Goal: Task Accomplishment & Management: Manage account settings

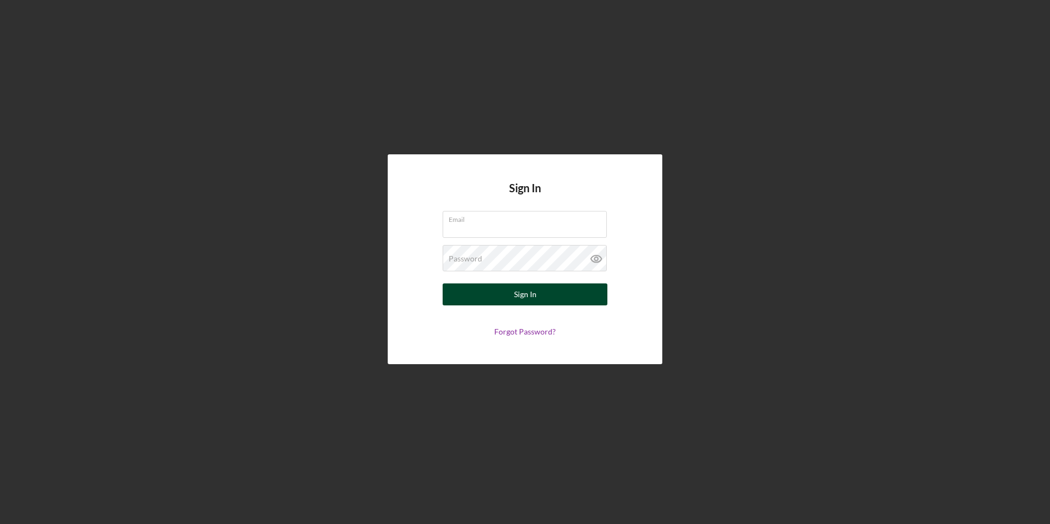
type input "[PERSON_NAME][EMAIL_ADDRESS][DOMAIN_NAME]"
click at [523, 299] on div "Sign In" at bounding box center [525, 294] width 23 height 22
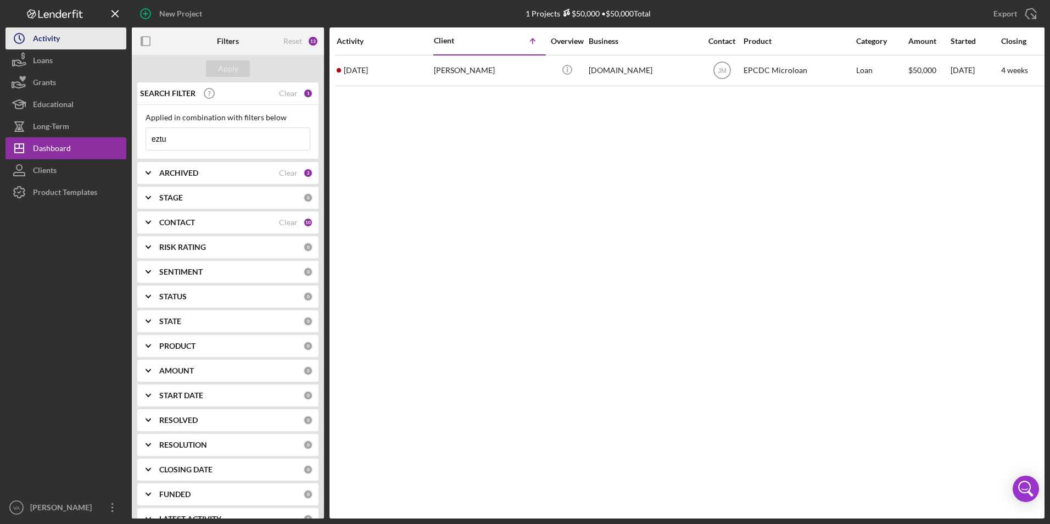
click at [62, 42] on button "Icon/History Activity" at bounding box center [65, 38] width 121 height 22
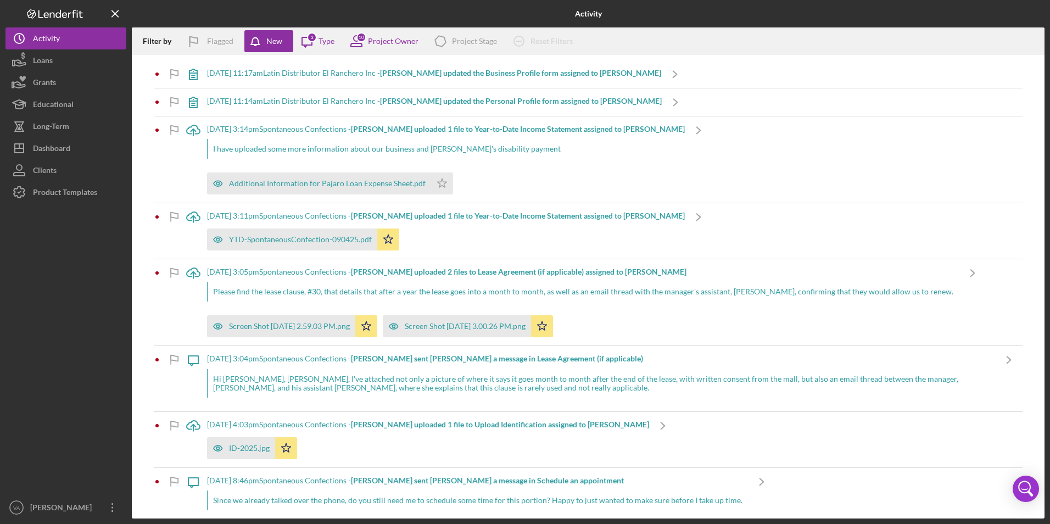
click at [386, 129] on b "[PERSON_NAME] uploaded 1 file to Year-to-Date Income Statement assigned to [PER…" at bounding box center [518, 128] width 334 height 9
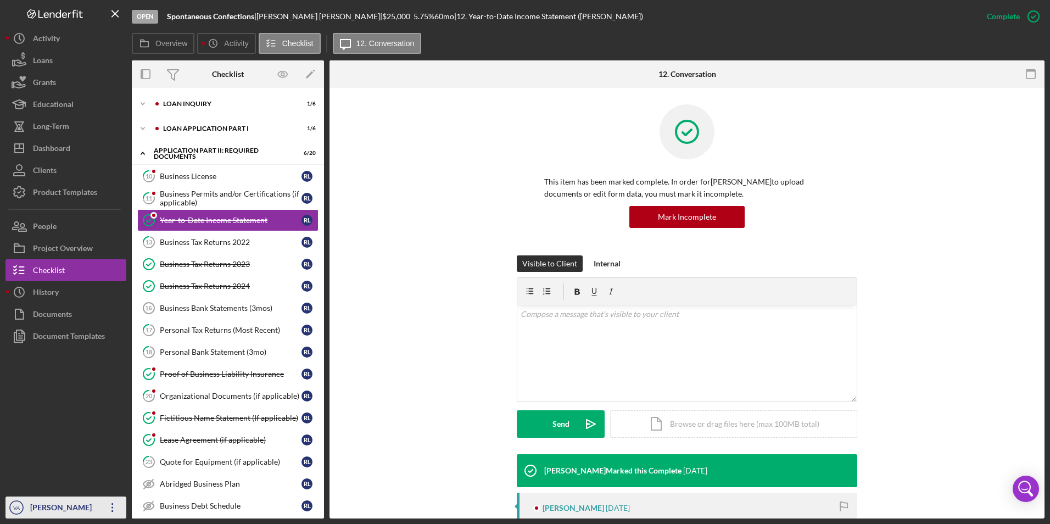
click at [74, 509] on div "[PERSON_NAME]" at bounding box center [62, 509] width 71 height 25
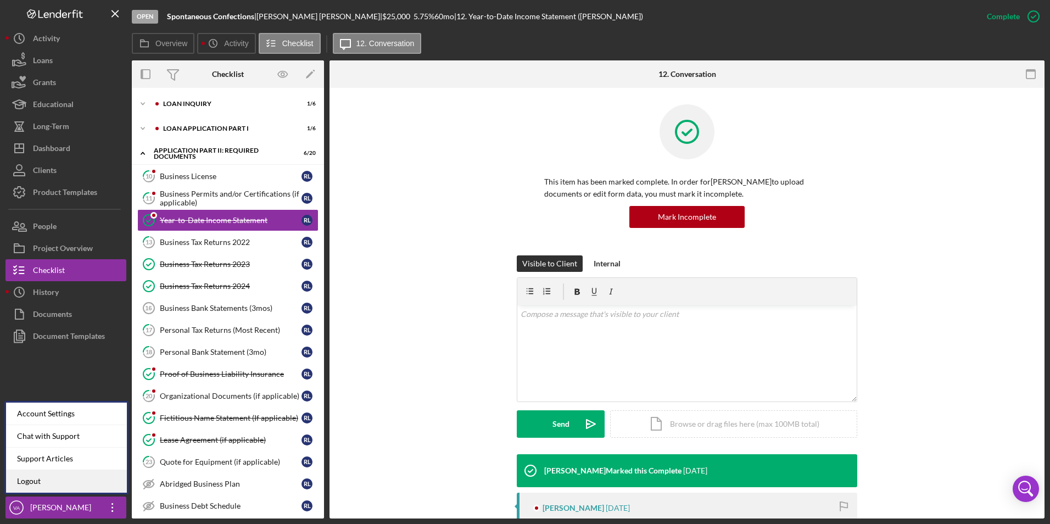
click at [73, 474] on link "Logout" at bounding box center [66, 481] width 121 height 23
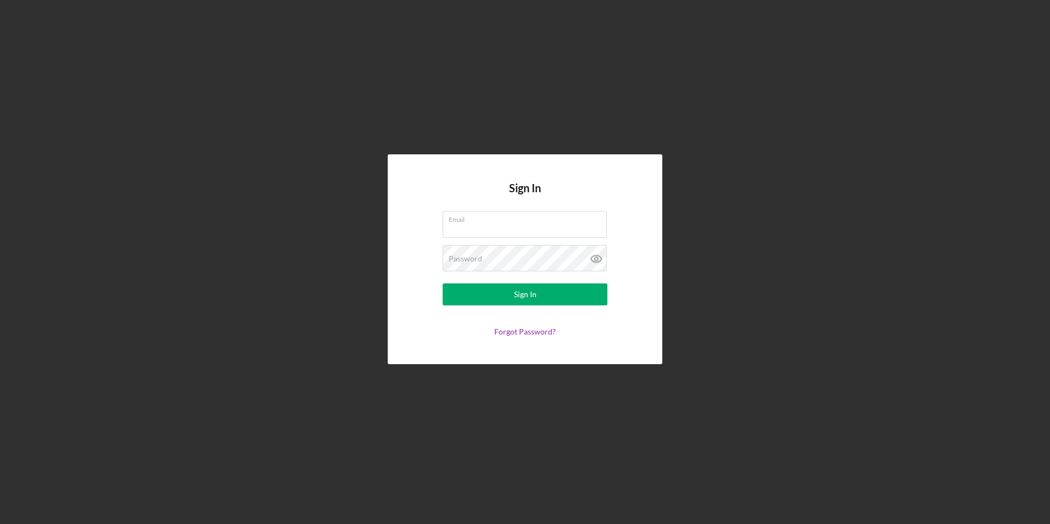
type input "[PERSON_NAME][EMAIL_ADDRESS][DOMAIN_NAME]"
